Goal: Check status

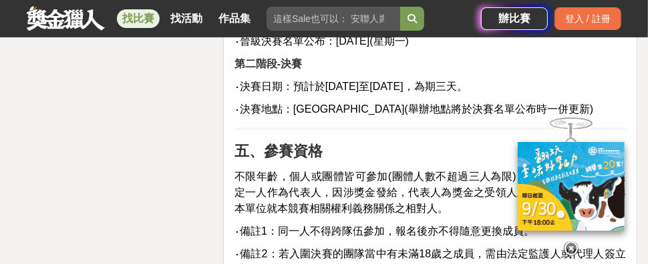
scroll to position [2137, 0]
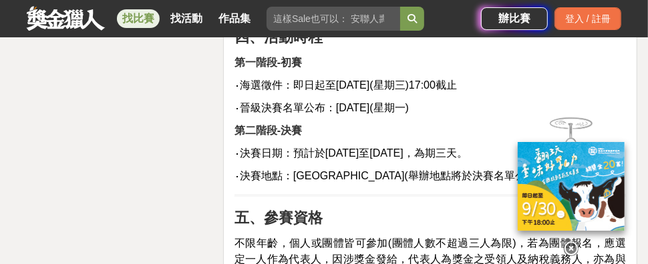
click at [356, 107] on span "‧晉級決賽名單公布：[DATE](星期一)" at bounding box center [321, 107] width 174 height 11
drag, startPoint x: 280, startPoint y: 102, endPoint x: 524, endPoint y: 102, distance: 244.4
click at [524, 102] on p "‧晉級決賽名單公布：[DATE](星期一)" at bounding box center [429, 108] width 391 height 16
drag, startPoint x: 538, startPoint y: 100, endPoint x: 377, endPoint y: 102, distance: 160.9
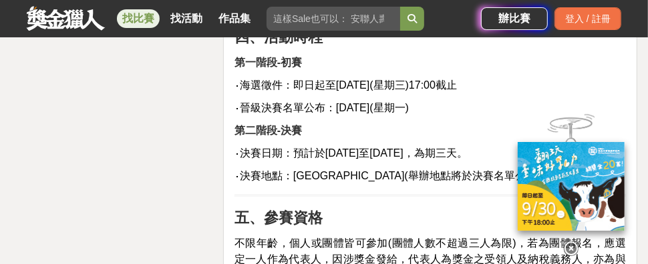
click at [378, 102] on p "‧晉級決賽名單公布：[DATE](星期一)" at bounding box center [429, 108] width 391 height 16
click at [377, 102] on span "‧晉級決賽名單公布：[DATE](星期一)" at bounding box center [321, 107] width 174 height 11
drag, startPoint x: 421, startPoint y: 103, endPoint x: 429, endPoint y: 103, distance: 8.0
click at [409, 103] on span "‧晉級決賽名單公布：[DATE](星期一)" at bounding box center [321, 107] width 174 height 11
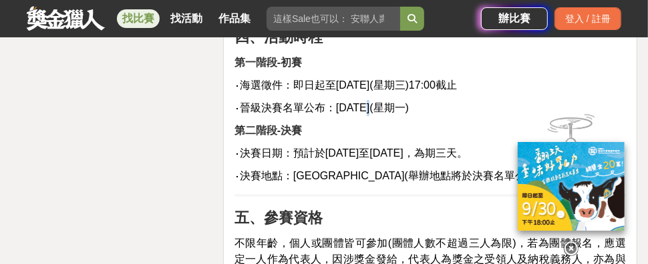
click at [409, 103] on span "‧晉級決賽名單公布：[DATE](星期一)" at bounding box center [321, 107] width 174 height 11
click at [409, 102] on span "‧晉級決賽名單公布：[DATE](星期一)" at bounding box center [321, 107] width 174 height 11
click at [457, 101] on p "‧晉級決賽名單公布：[DATE](星期一)" at bounding box center [429, 108] width 391 height 16
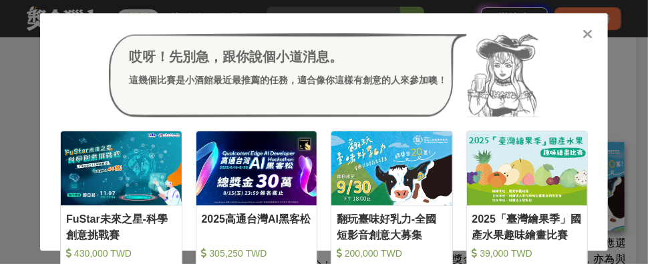
click at [587, 31] on icon at bounding box center [588, 33] width 10 height 13
